Goal: Find specific page/section: Find specific page/section

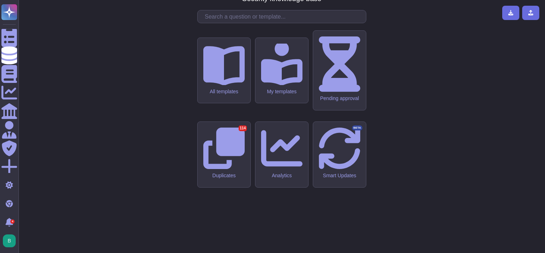
drag, startPoint x: 183, startPoint y: 67, endPoint x: 186, endPoint y: 64, distance: 4.6
click at [183, 67] on div "CMA - CGM Security knowledge base All templates My templates Pending approval D…" at bounding box center [281, 126] width 515 height 241
